Goal: Task Accomplishment & Management: Manage account settings

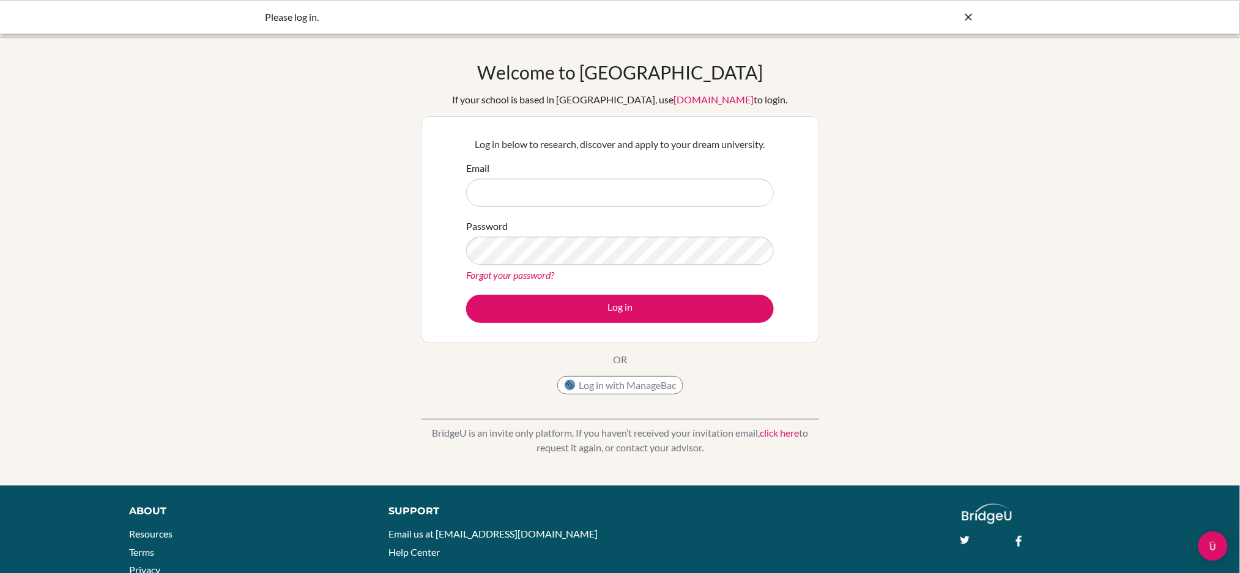
type input "[EMAIL_ADDRESS][DOMAIN_NAME]"
click at [642, 314] on button "Log in" at bounding box center [620, 309] width 308 height 28
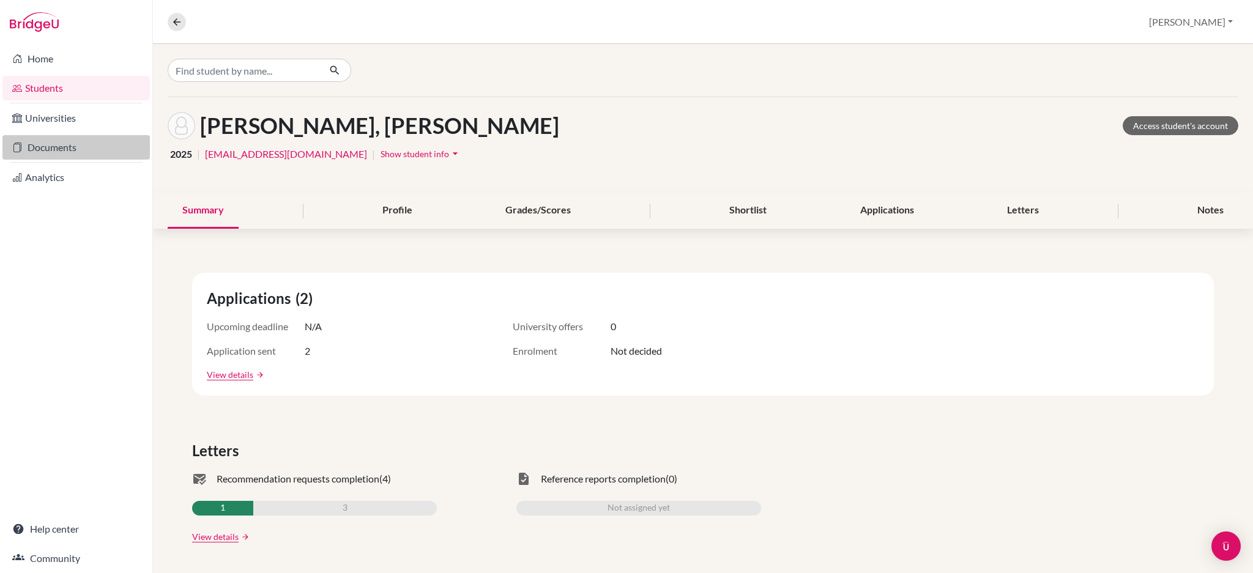
click at [64, 154] on link "Documents" at bounding box center [75, 147] width 147 height 24
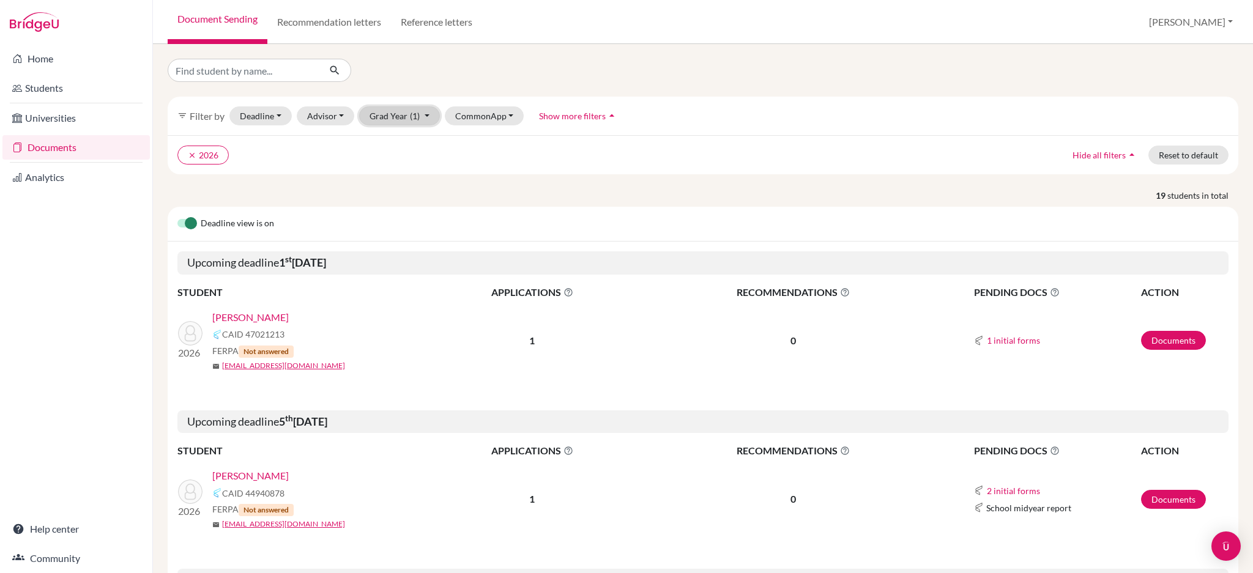
click at [378, 117] on button "Grad Year (1)" at bounding box center [399, 115] width 81 height 19
click at [414, 182] on icon "done" at bounding box center [411, 181] width 12 height 12
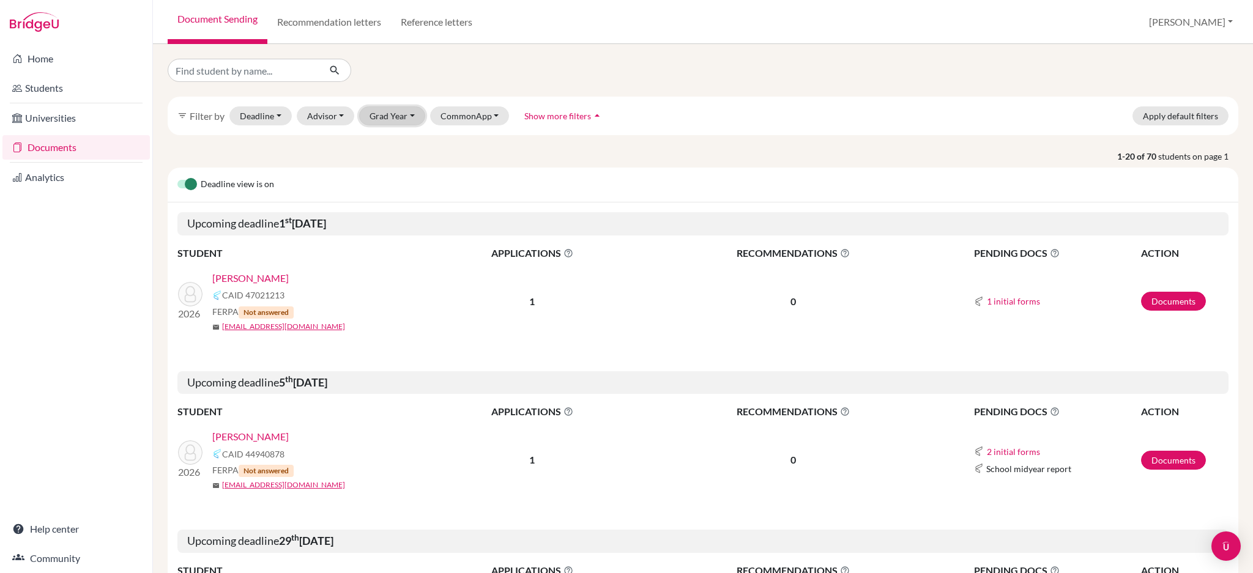
click at [387, 112] on button "Grad Year" at bounding box center [392, 115] width 66 height 19
click at [395, 179] on div "2026" at bounding box center [395, 181] width 43 height 15
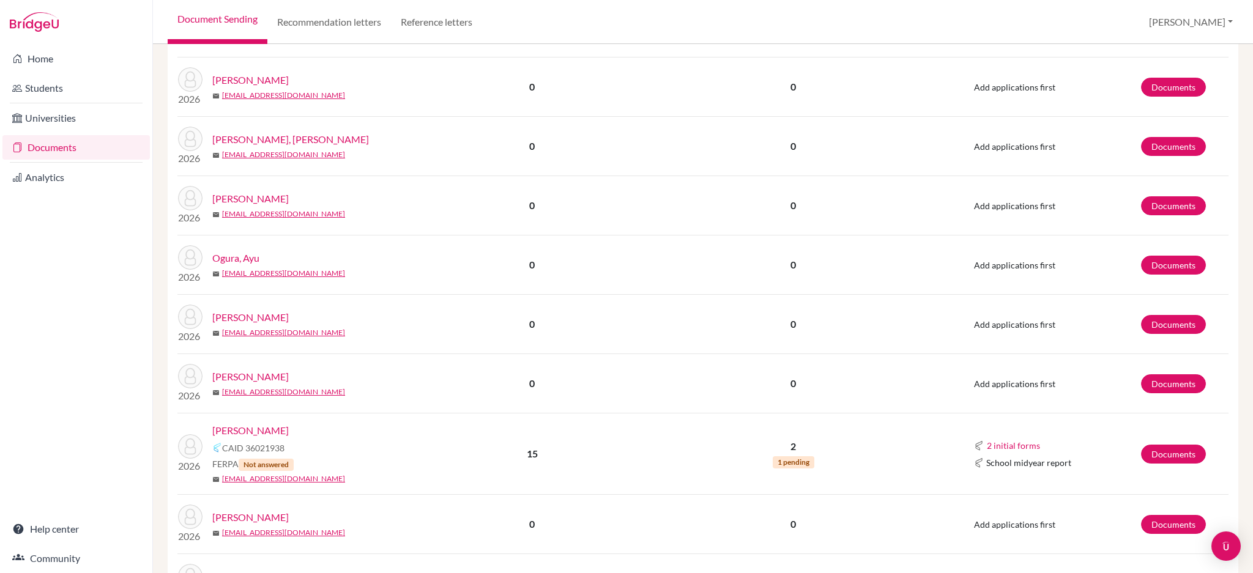
scroll to position [1142, 0]
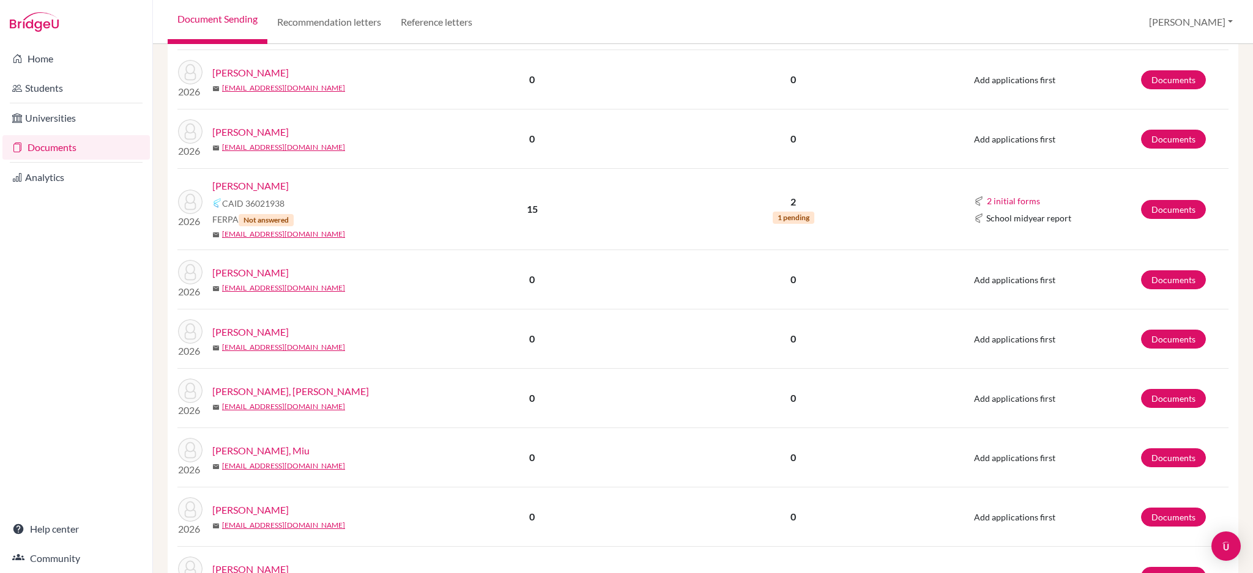
click at [255, 183] on link "[PERSON_NAME]" at bounding box center [250, 186] width 76 height 15
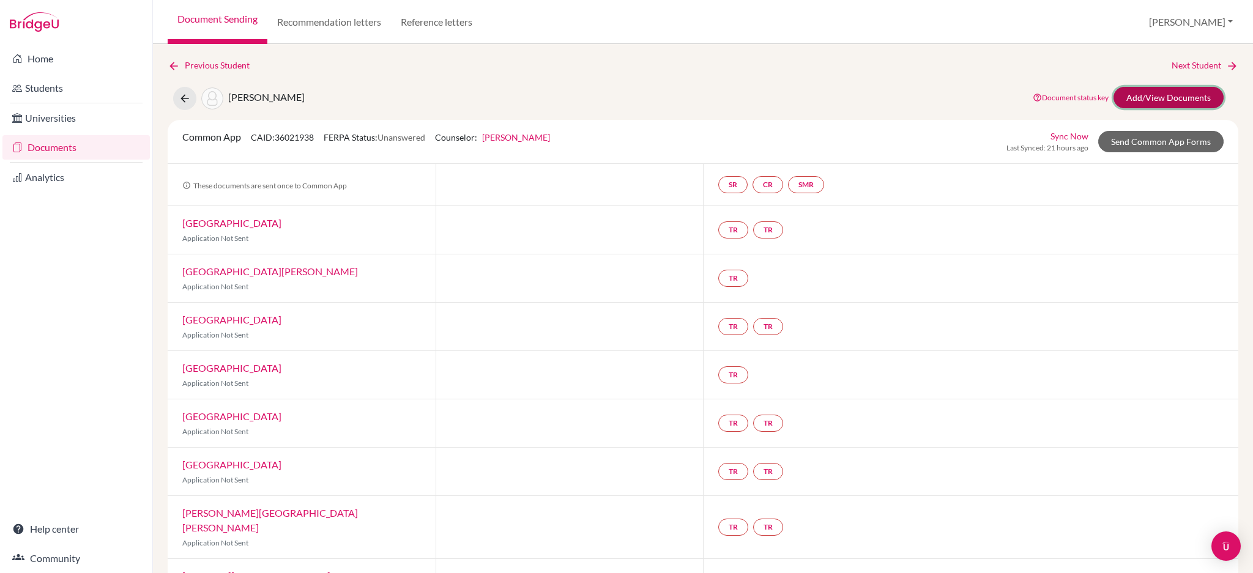
click at [1136, 97] on link "Add/View Documents" at bounding box center [1169, 97] width 110 height 21
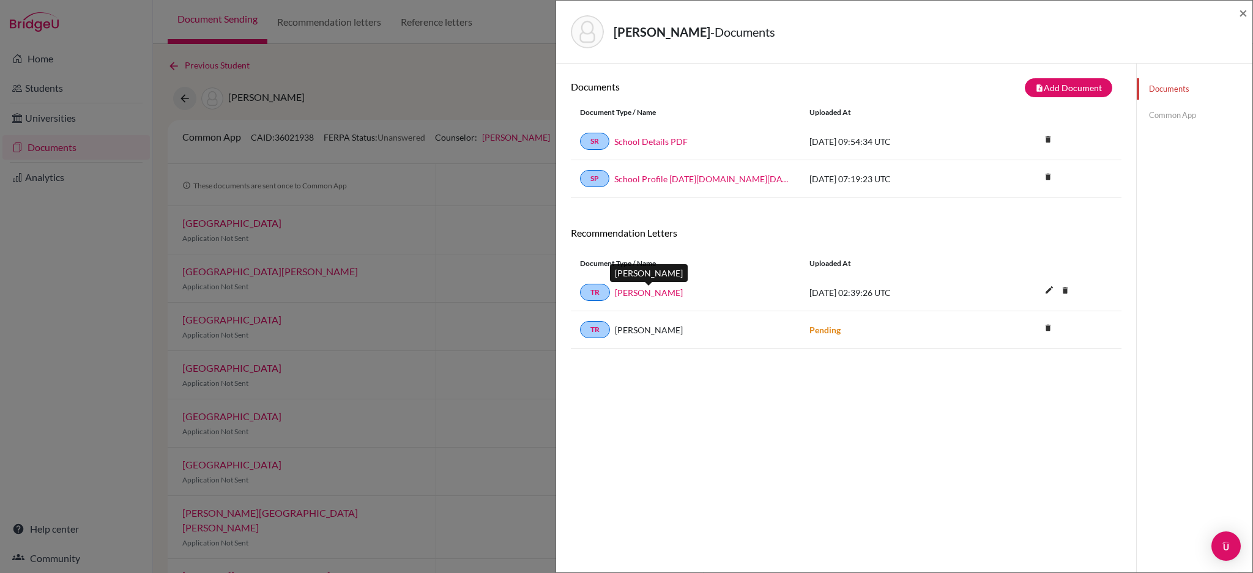
click at [661, 294] on link "Michael Brannaka" at bounding box center [649, 292] width 68 height 13
click at [959, 478] on div "Documents note_add Add Document Document type Change explanation for Common App…" at bounding box center [846, 350] width 551 height 544
click at [434, 64] on div "Teoh, Samuel - Documents × Documents note_add Add Document Document type Change…" at bounding box center [626, 286] width 1253 height 573
click at [1246, 12] on span "×" at bounding box center [1243, 13] width 9 height 18
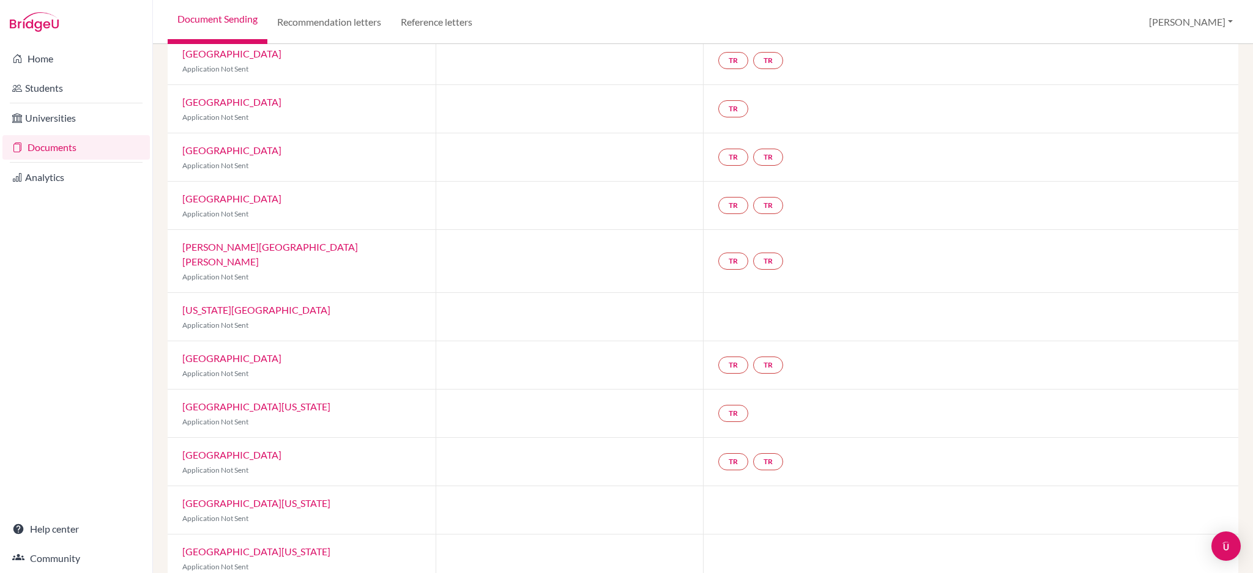
scroll to position [371, 0]
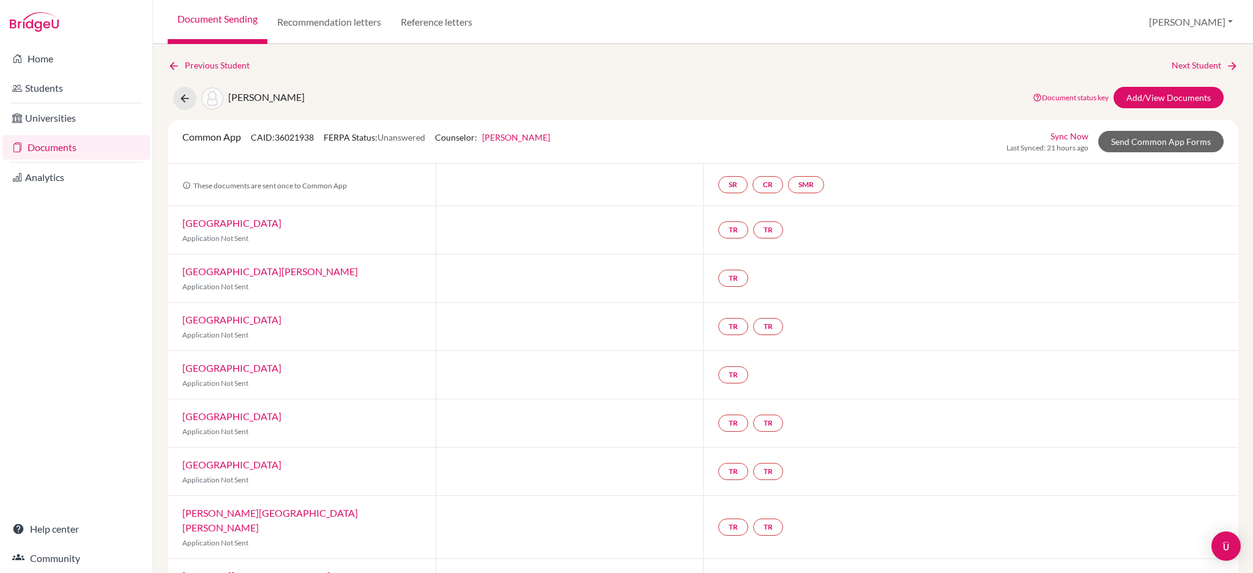
scroll to position [371, 0]
